Goal: Obtain resource: Obtain resource

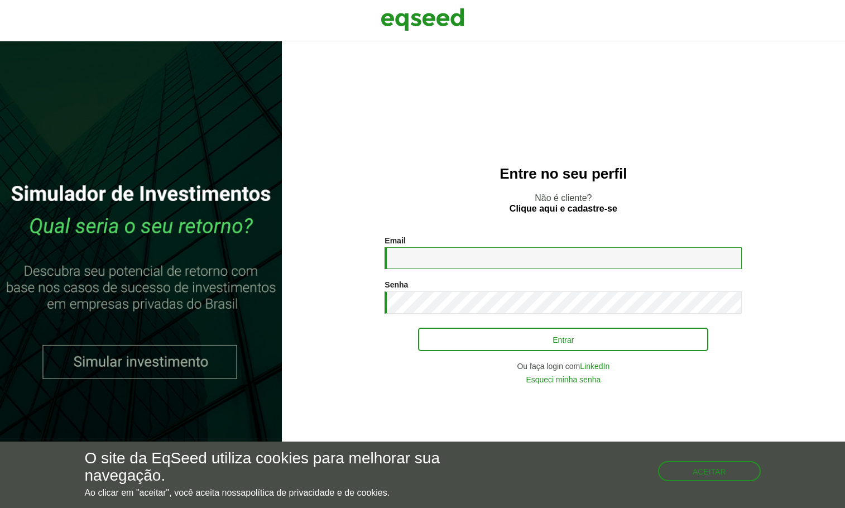
type input "**********"
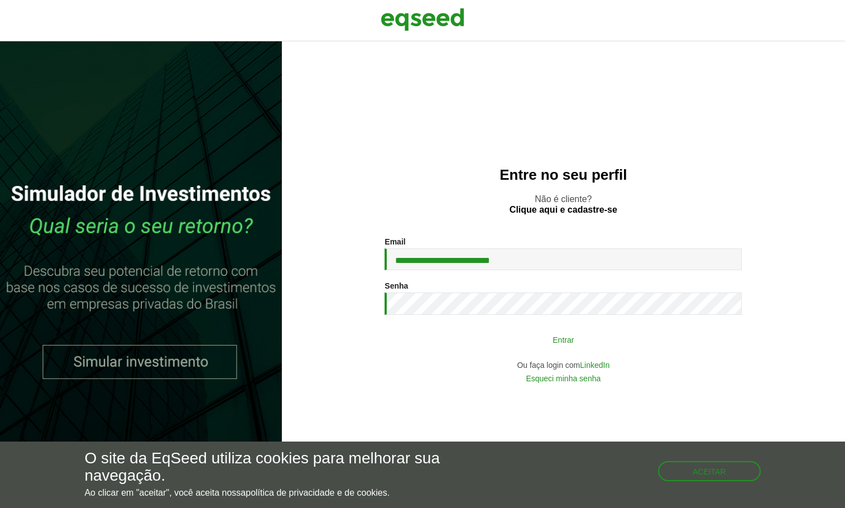
click at [476, 347] on button "Entrar" at bounding box center [563, 339] width 290 height 21
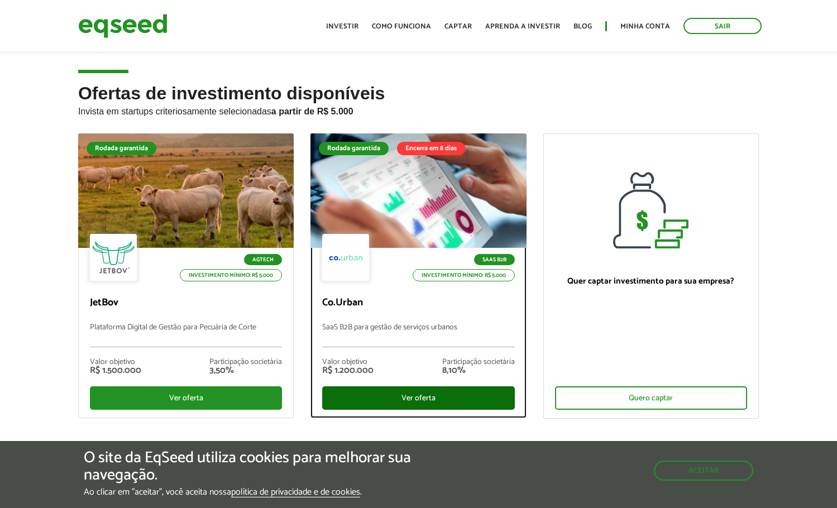
click at [432, 400] on div "Ver oferta" at bounding box center [418, 397] width 192 height 23
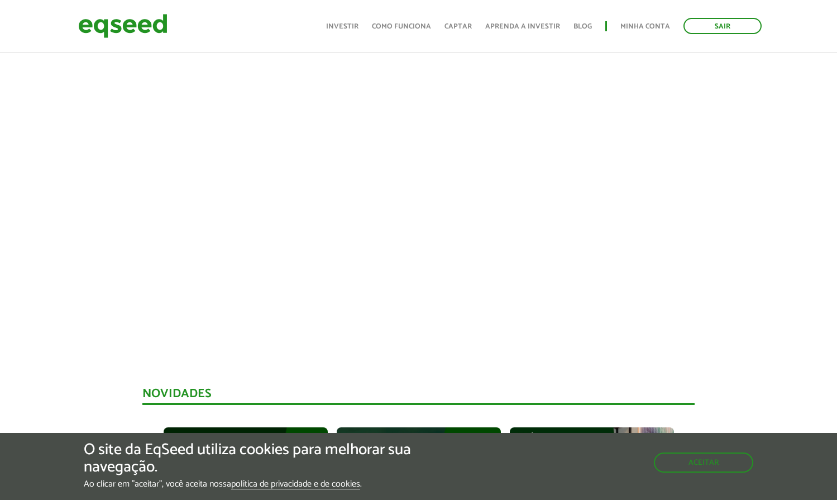
scroll to position [447, 0]
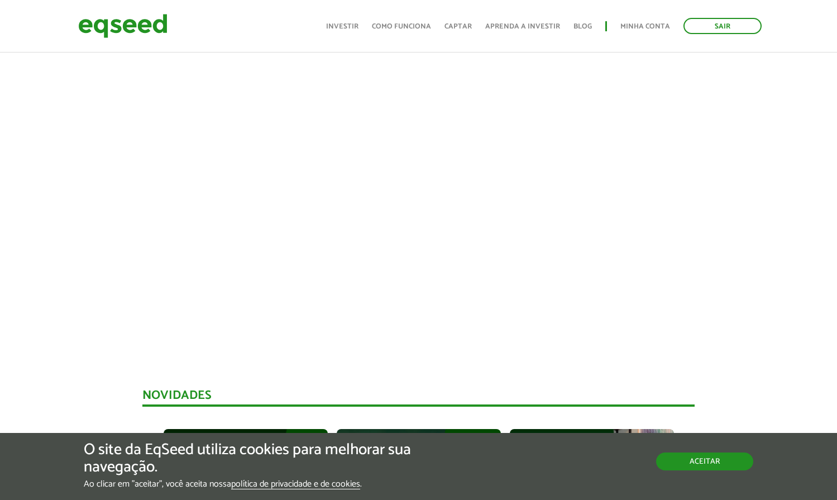
click at [678, 466] on button "Aceitar" at bounding box center [704, 461] width 97 height 18
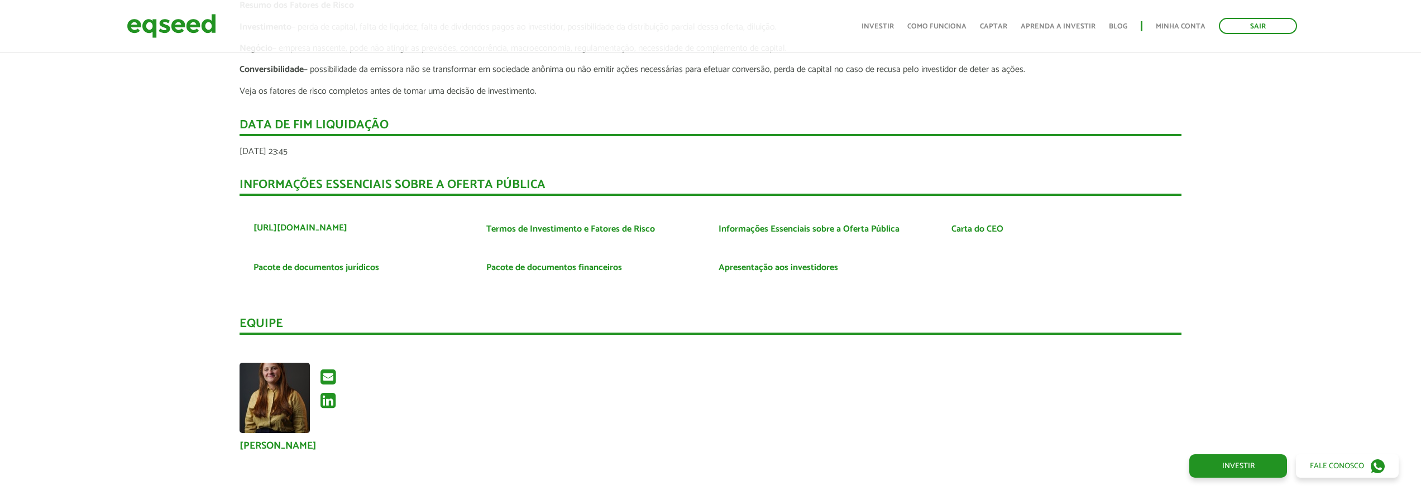
scroll to position [2127, 0]
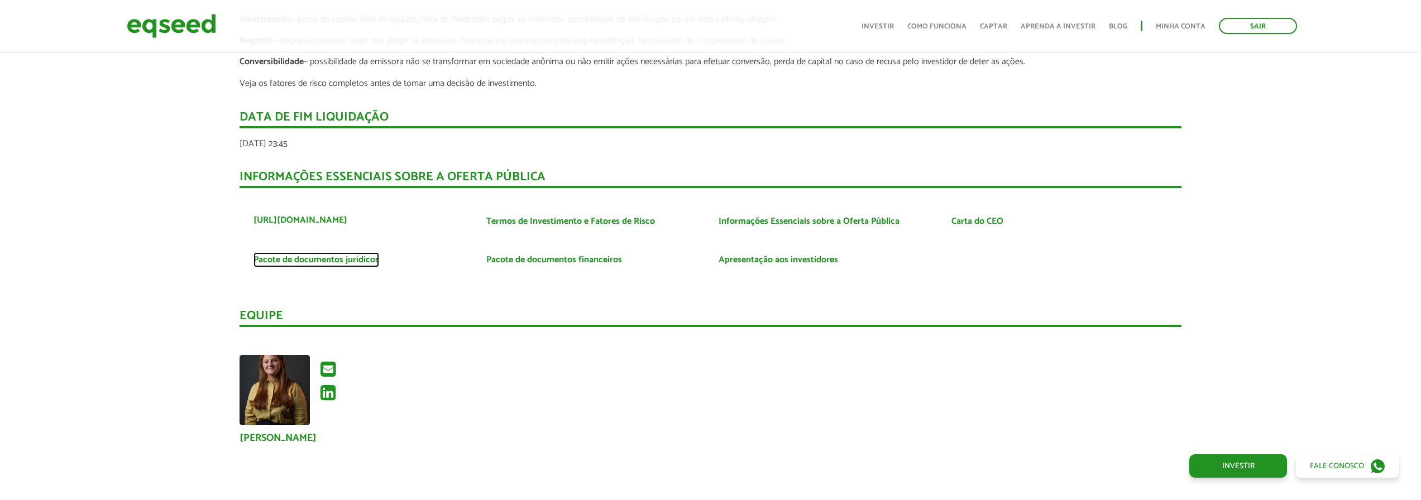
click at [365, 256] on link "Pacote de documentos jurídicos" at bounding box center [316, 260] width 126 height 9
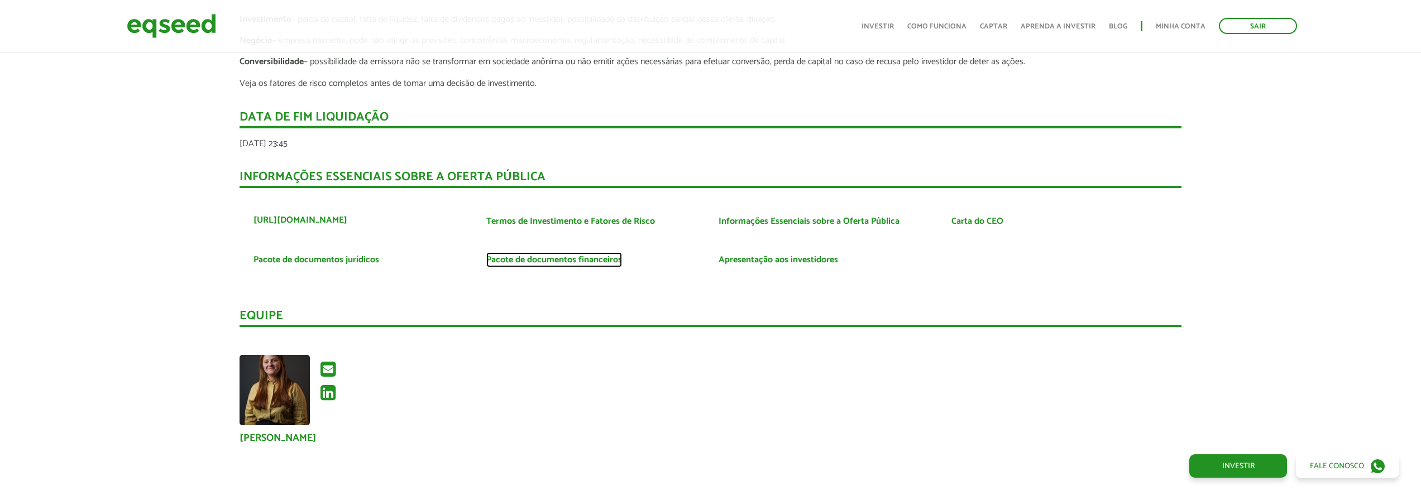
click at [598, 256] on link "Pacote de documentos financeiros" at bounding box center [554, 260] width 136 height 9
